Goal: Navigation & Orientation: Find specific page/section

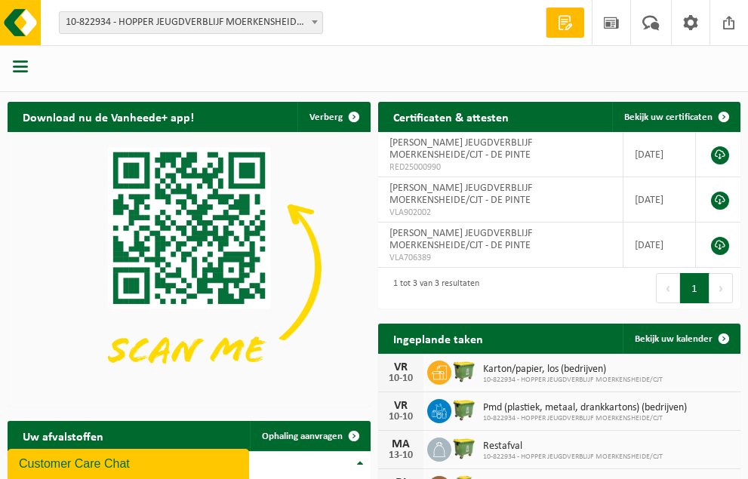
click at [25, 69] on span "button" at bounding box center [20, 66] width 15 height 15
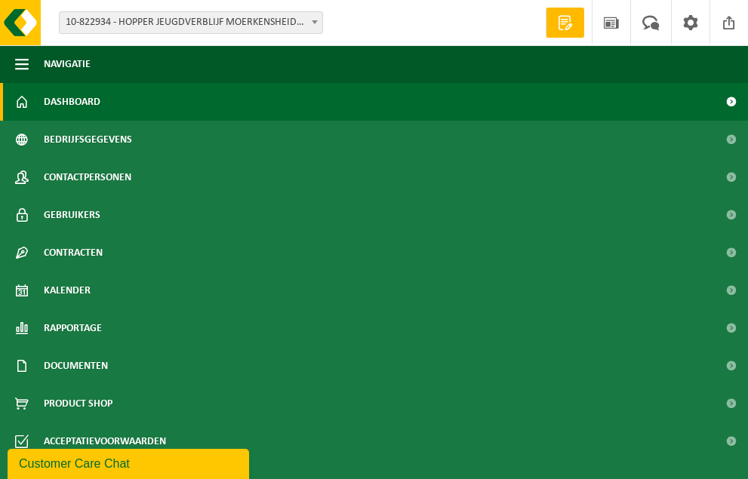
click at [25, 69] on span "button" at bounding box center [22, 64] width 14 height 38
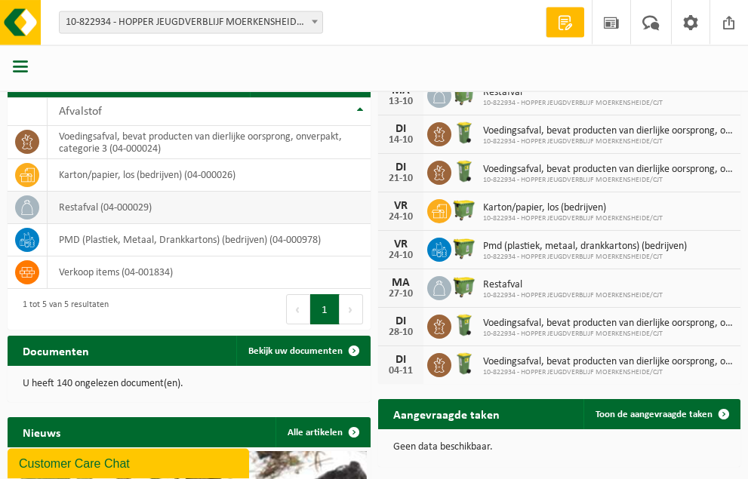
scroll to position [308, 0]
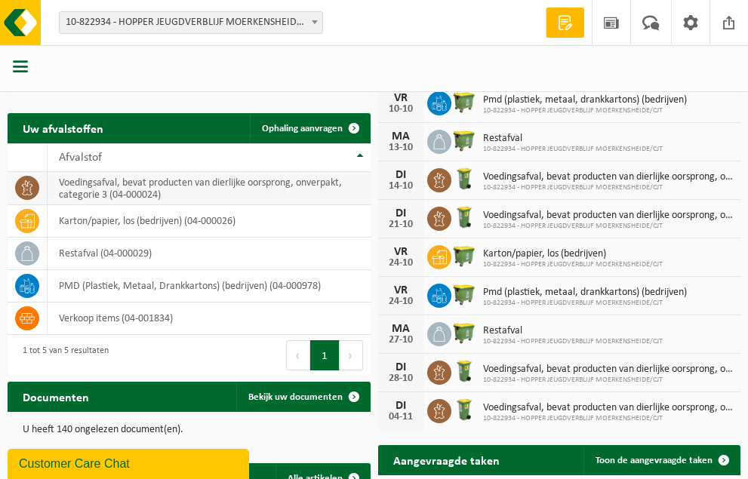
click at [307, 189] on td "voedingsafval, bevat producten van dierlijke oorsprong, onverpakt, categorie 3 …" at bounding box center [209, 188] width 323 height 33
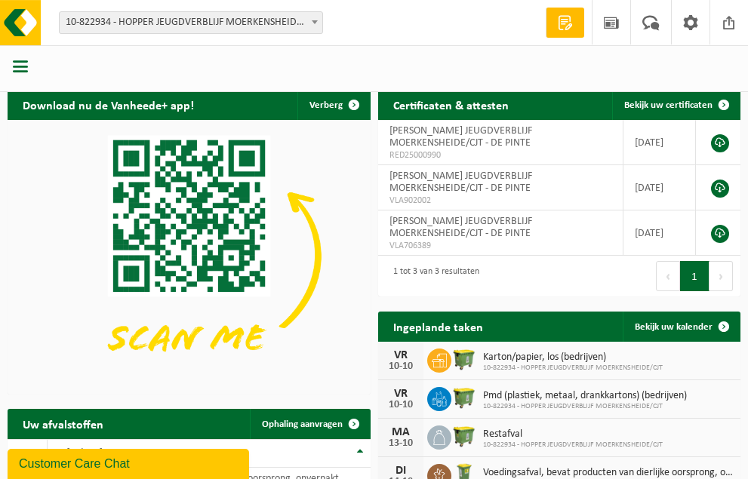
scroll to position [0, 0]
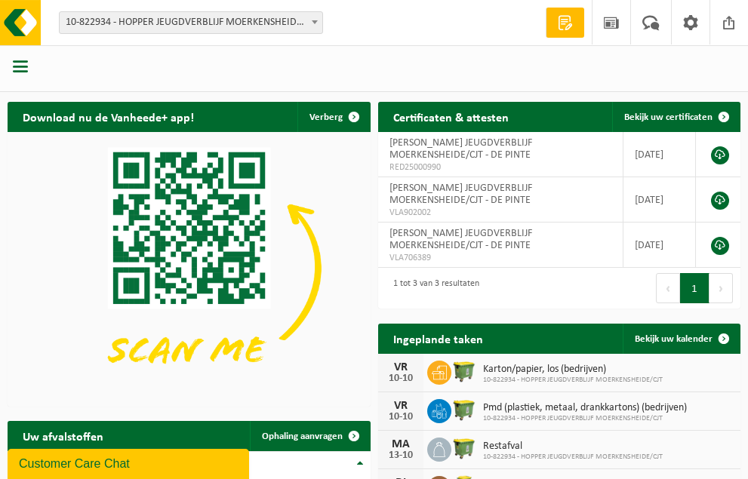
click at [19, 69] on span "button" at bounding box center [20, 66] width 15 height 15
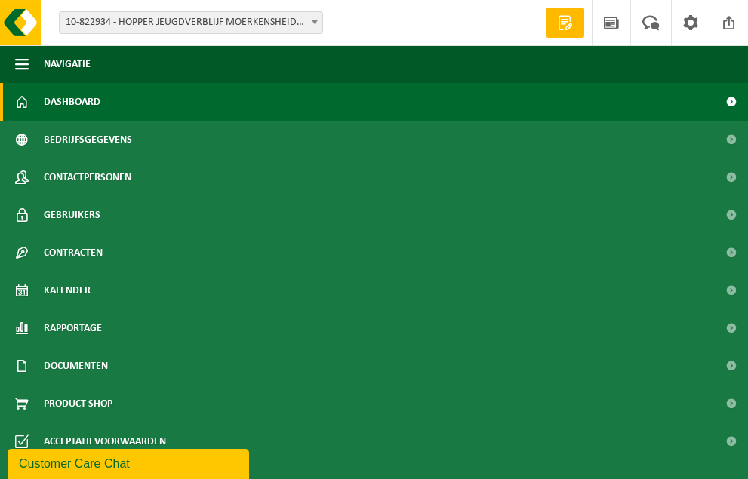
click at [19, 69] on span "button" at bounding box center [22, 64] width 14 height 38
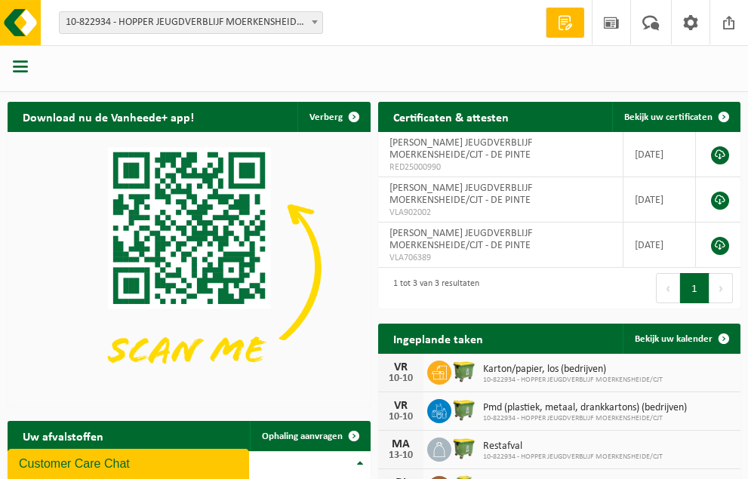
click at [19, 69] on span "button" at bounding box center [20, 66] width 15 height 15
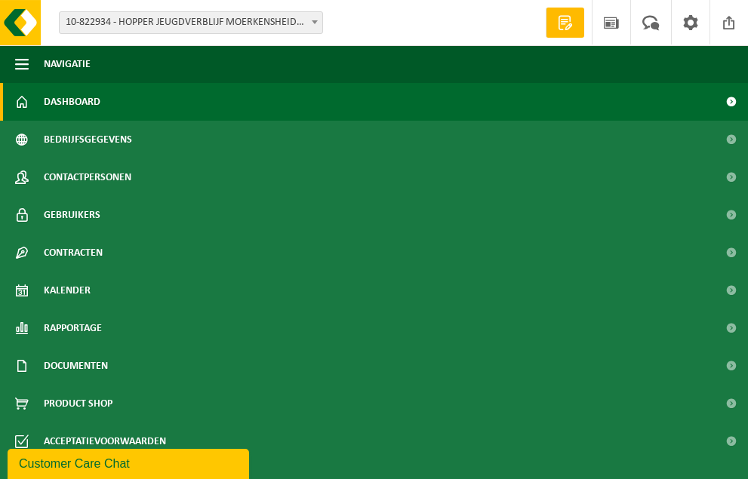
click at [32, 106] on link "Dashboard" at bounding box center [374, 102] width 748 height 38
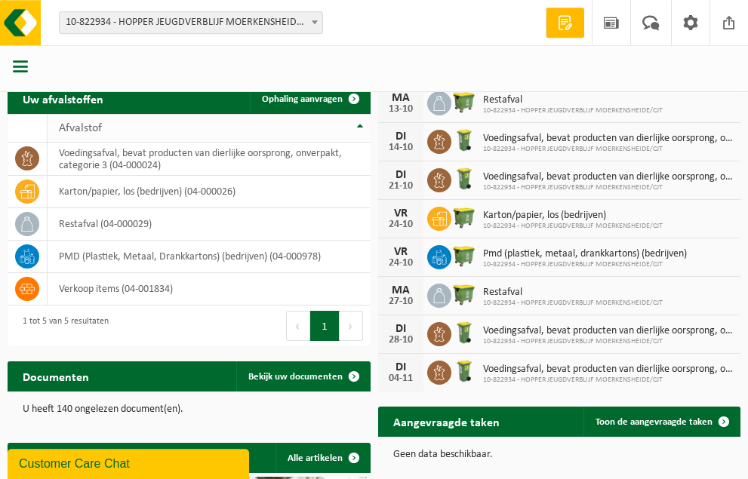
scroll to position [308, 0]
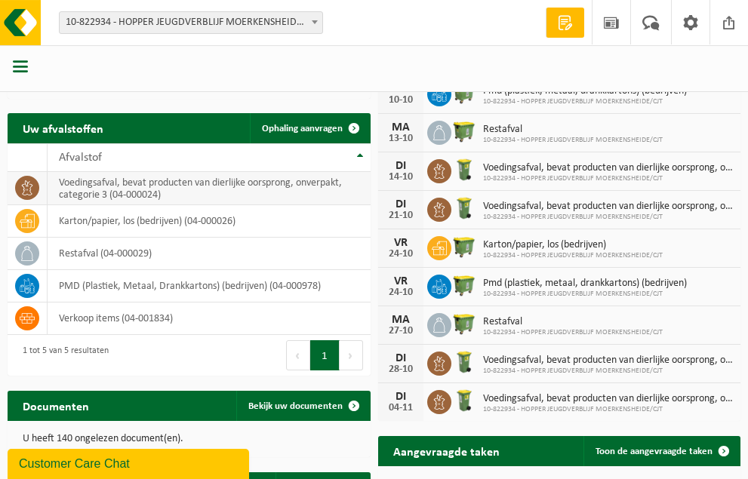
click at [34, 185] on icon at bounding box center [27, 187] width 15 height 15
click at [189, 196] on td "voedingsafval, bevat producten van dierlijke oorsprong, onverpakt, categorie 3 …" at bounding box center [209, 188] width 323 height 33
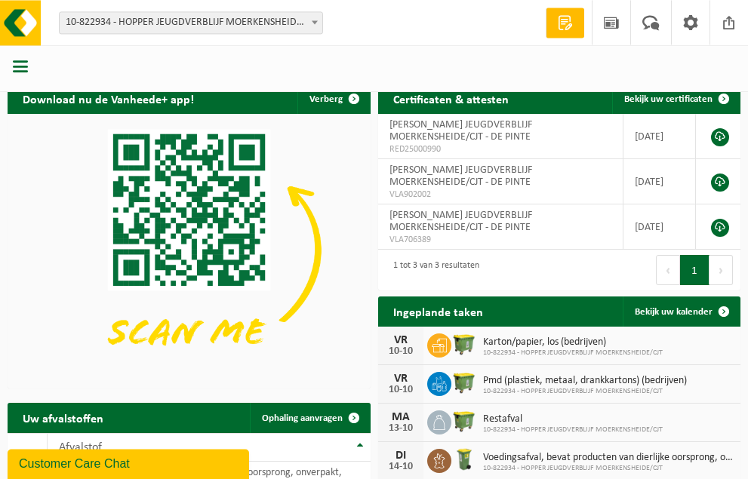
scroll to position [0, 0]
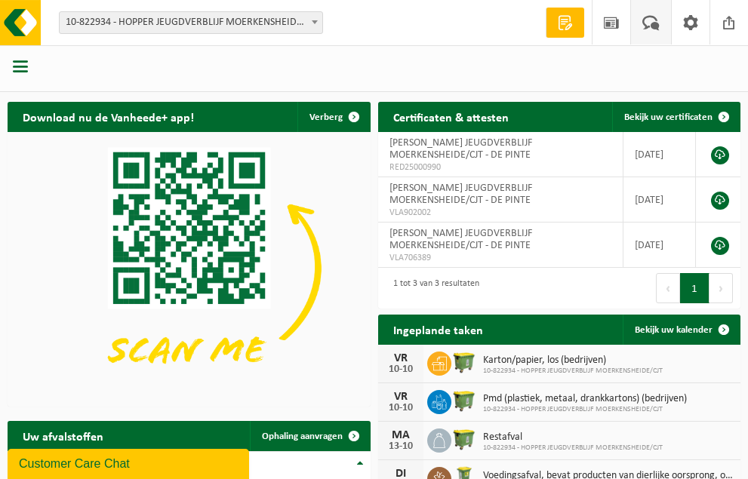
click at [644, 28] on span at bounding box center [651, 22] width 25 height 45
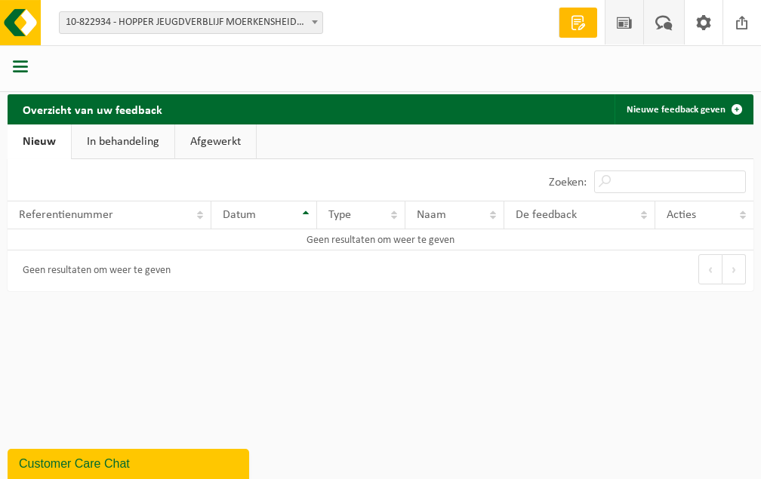
click at [627, 26] on span at bounding box center [624, 22] width 23 height 45
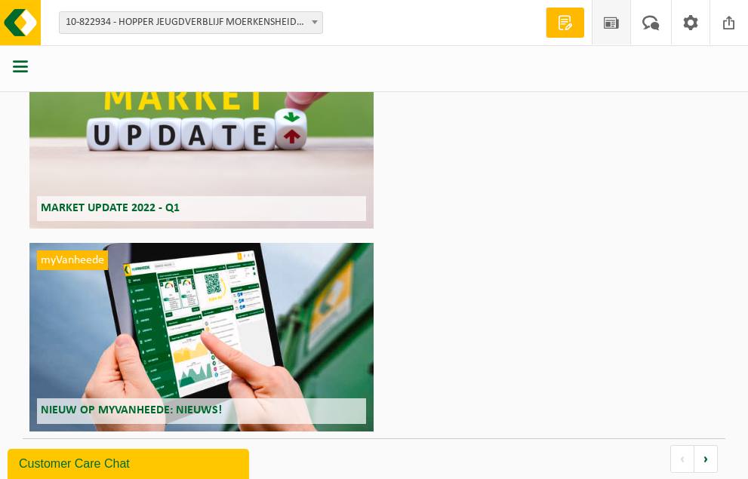
scroll to position [1794, 0]
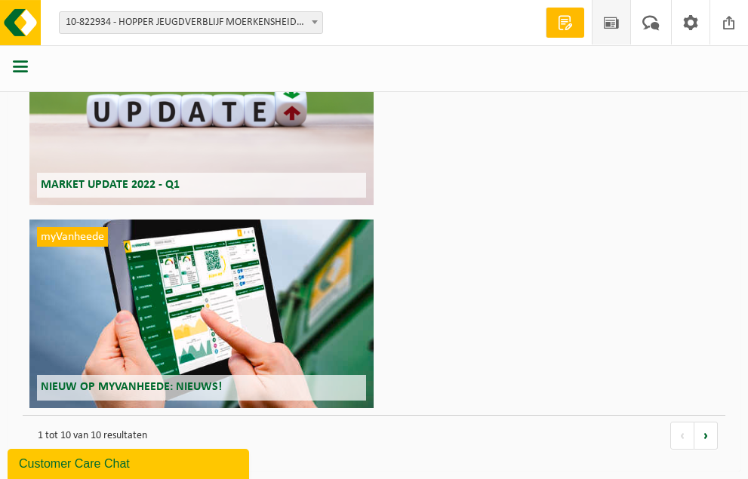
click at [18, 66] on span "button" at bounding box center [20, 66] width 15 height 15
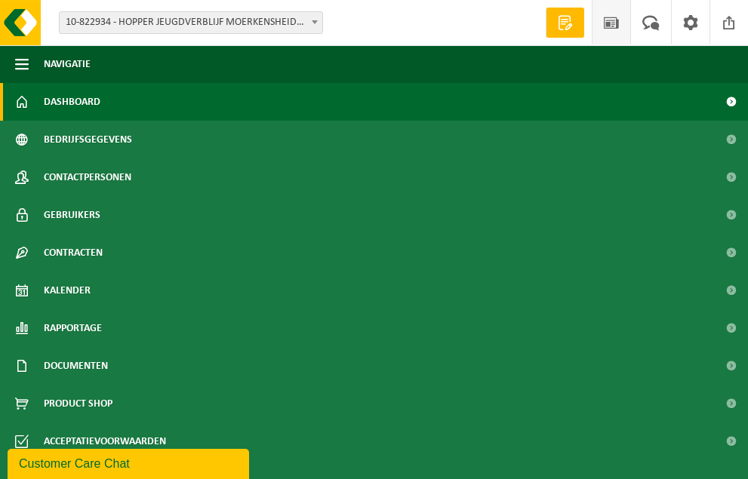
click at [32, 106] on link "Dashboard" at bounding box center [374, 102] width 748 height 38
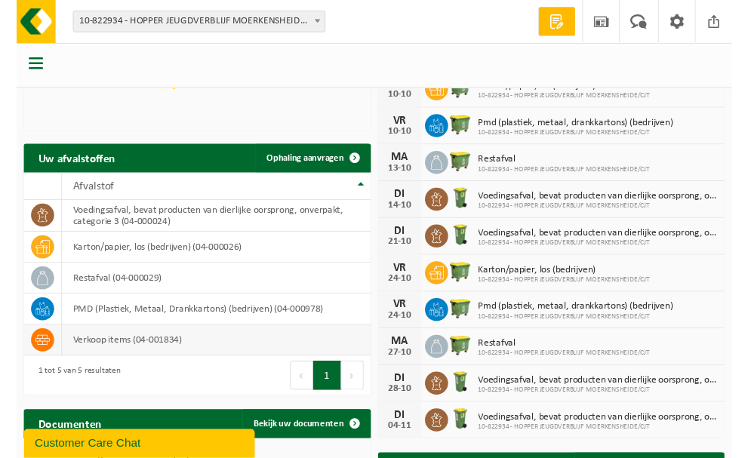
scroll to position [308, 0]
